Goal: Transaction & Acquisition: Purchase product/service

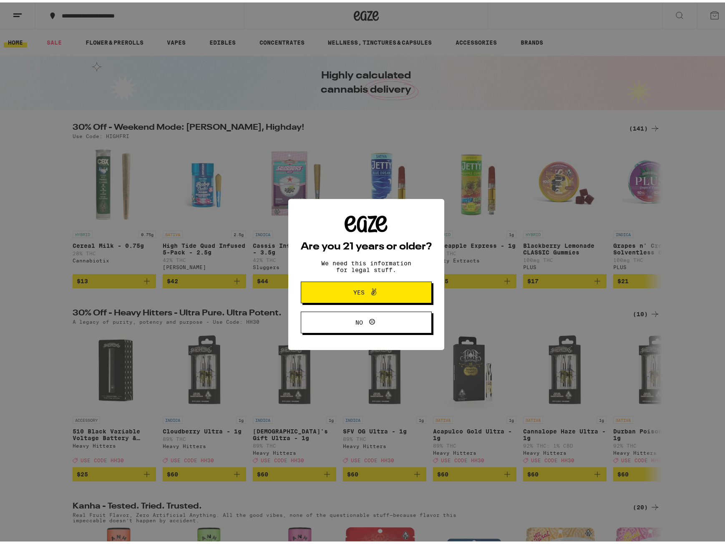
click at [372, 290] on icon at bounding box center [374, 289] width 10 height 10
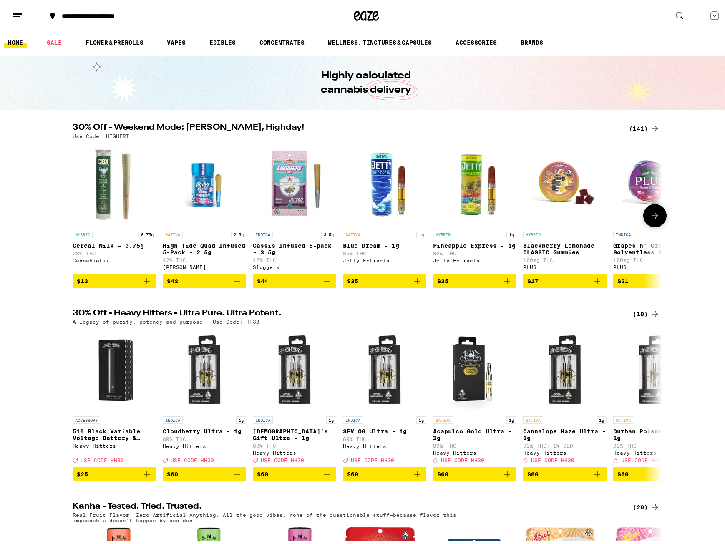
click at [362, 244] on p "Blue Dream - 1g" at bounding box center [384, 243] width 83 height 7
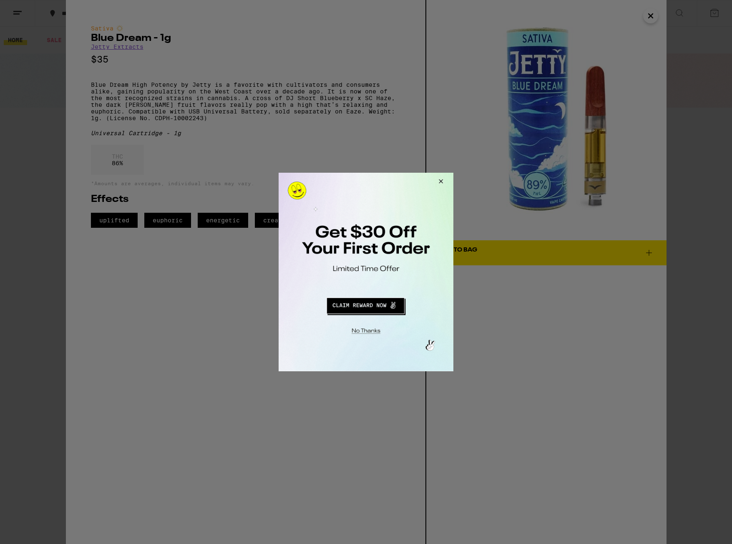
click at [650, 19] on div at bounding box center [366, 272] width 732 height 544
click at [649, 19] on div at bounding box center [366, 272] width 732 height 544
click at [440, 181] on button "Close Modal" at bounding box center [439, 183] width 23 height 20
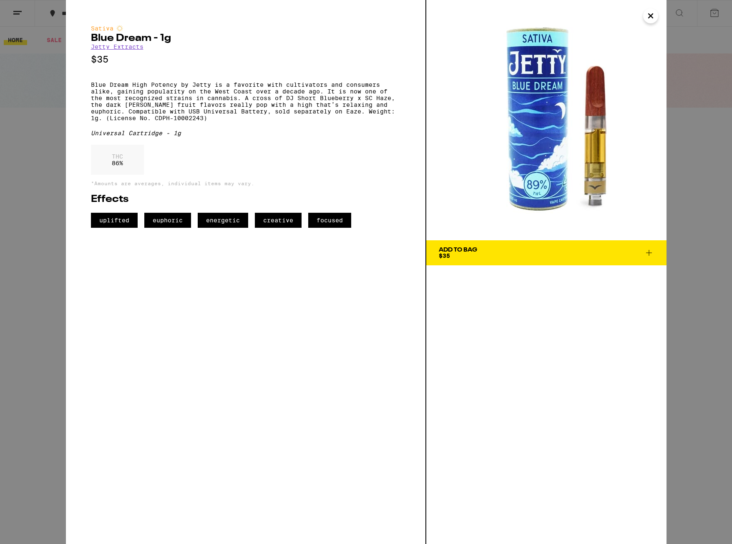
click at [646, 17] on icon "Close" at bounding box center [651, 16] width 10 height 13
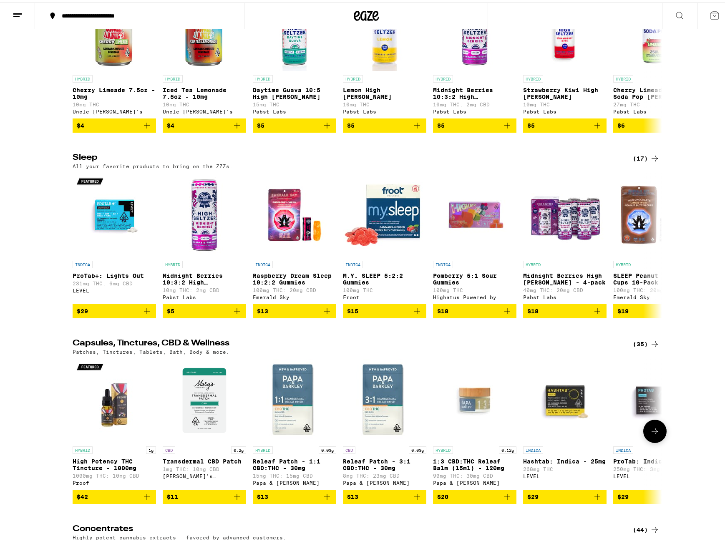
scroll to position [2545, 0]
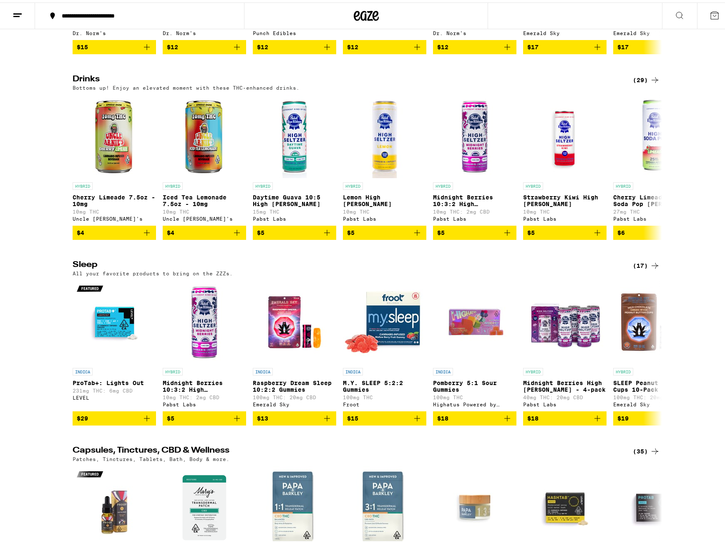
click at [652, 266] on icon at bounding box center [655, 263] width 7 height 6
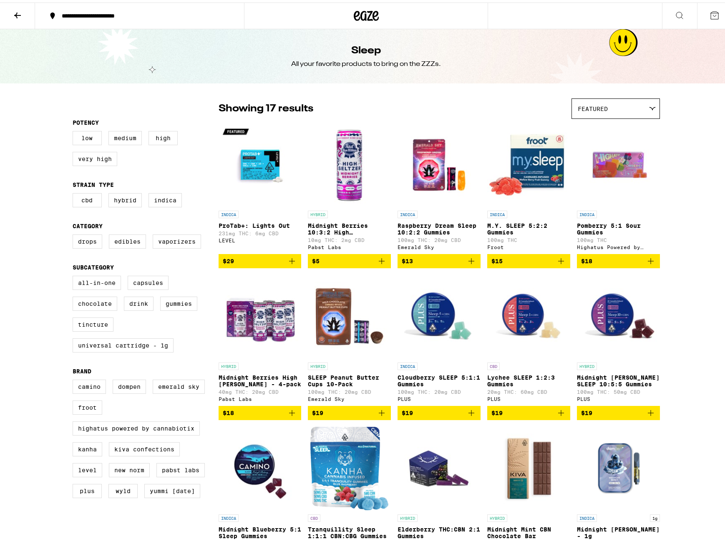
click at [19, 12] on icon at bounding box center [17, 13] width 7 height 6
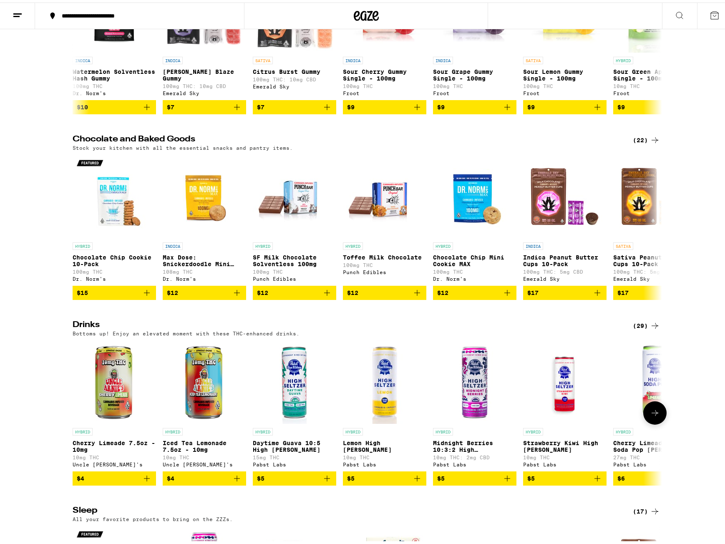
scroll to position [2461, 0]
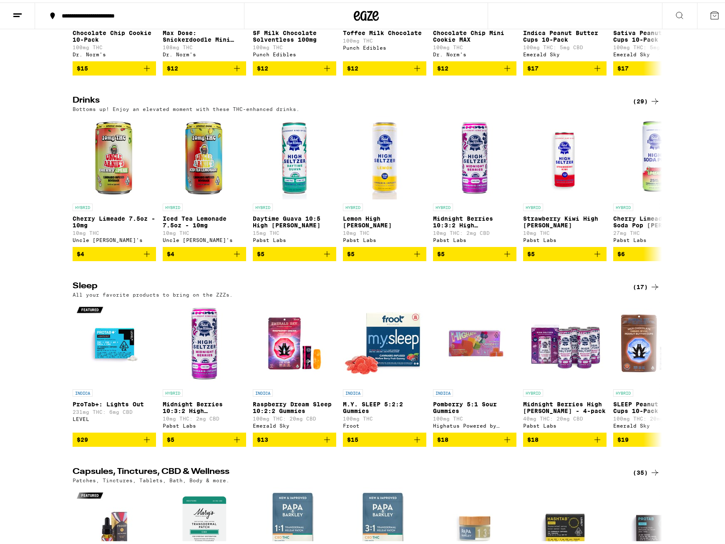
click at [652, 104] on icon at bounding box center [655, 99] width 10 height 10
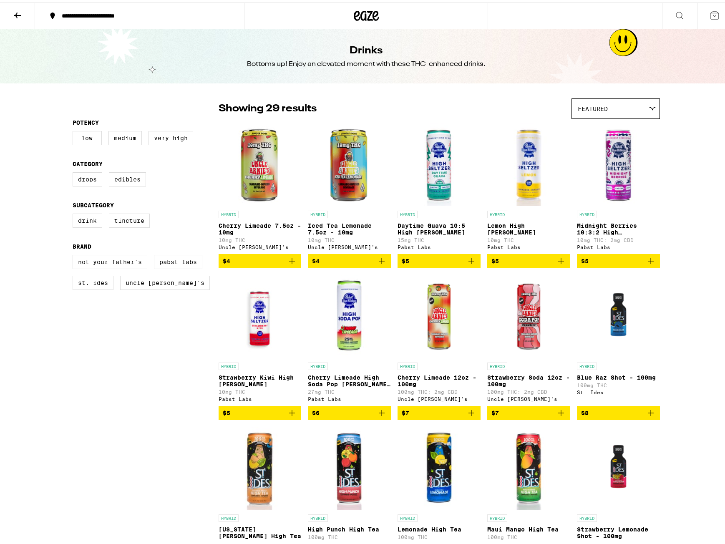
click at [15, 9] on icon at bounding box center [18, 13] width 10 height 10
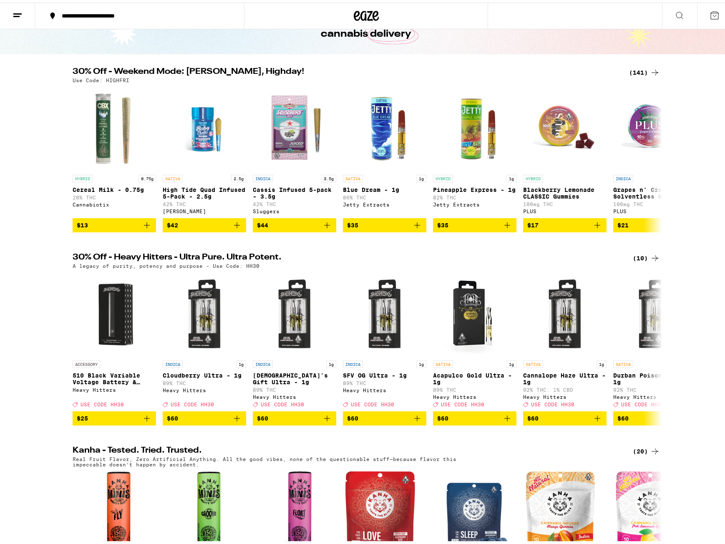
scroll to position [42, 0]
